Goal: Consume media (video, audio): Consume media (video, audio)

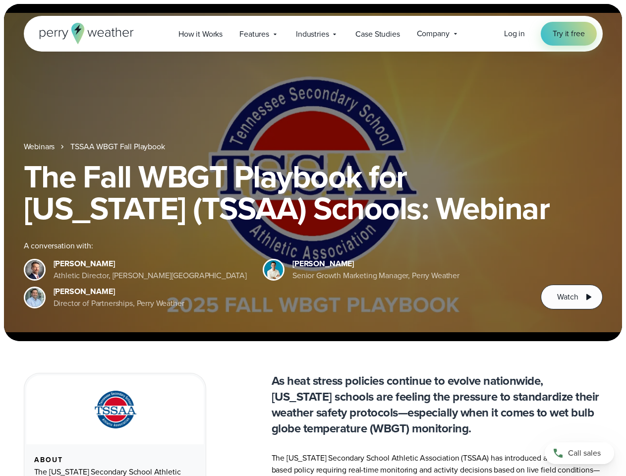
click at [313, 238] on div "The Fall WBGT Playbook for [US_STATE] (TSSAA) Schools: Webinar A conversation w…" at bounding box center [313, 235] width 579 height 149
click at [313, 34] on span "Industries" at bounding box center [312, 34] width 33 height 12
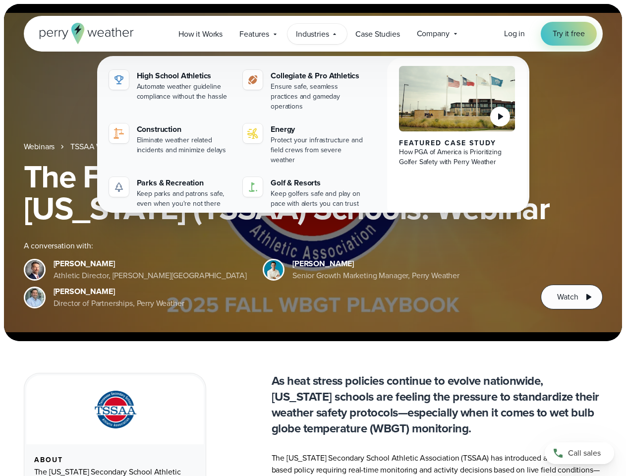
click at [313, 172] on h1 "The Fall WBGT Playbook for [US_STATE] (TSSAA) Schools: Webinar" at bounding box center [313, 192] width 579 height 63
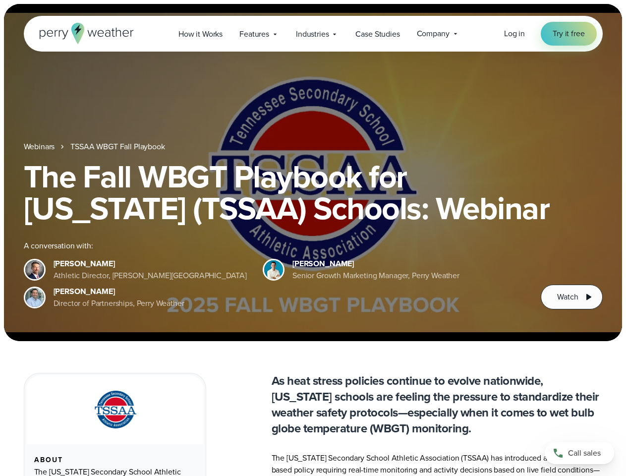
click at [118, 147] on link "TSSAA WBGT Fall Playbook" at bounding box center [117, 147] width 94 height 12
click at [571, 297] on span "Watch" at bounding box center [567, 297] width 21 height 12
